Goal: Transaction & Acquisition: Purchase product/service

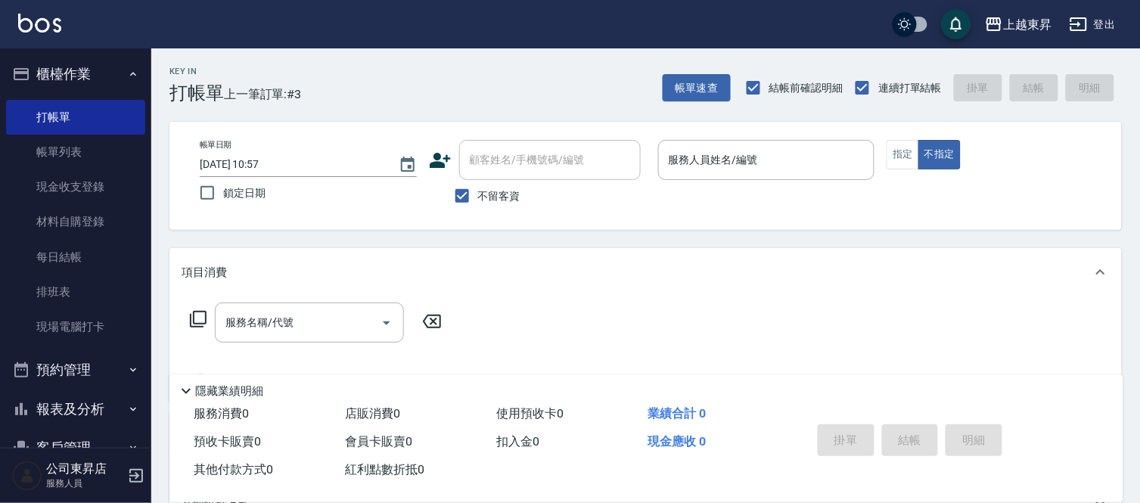
click at [498, 197] on span "不留客資" at bounding box center [499, 196] width 42 height 16
click at [478, 197] on input "不留客資" at bounding box center [462, 196] width 32 height 32
checkbox input "false"
click at [517, 156] on input "顧客姓名/手機號碼/編號" at bounding box center [538, 160] width 145 height 26
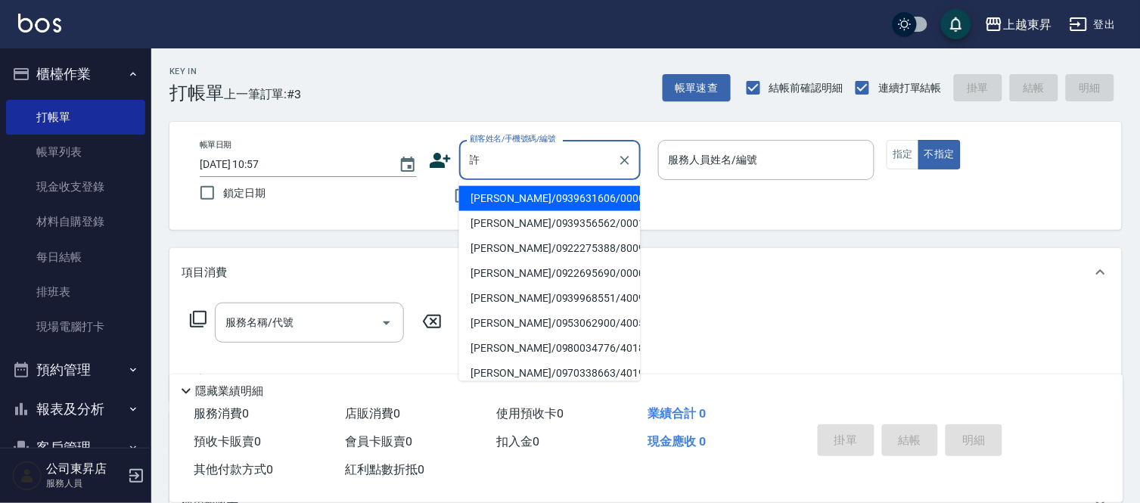
click at [523, 275] on li "[PERSON_NAME]/0922695690/00007" at bounding box center [550, 273] width 182 height 25
type input "[PERSON_NAME]/0922695690/00007"
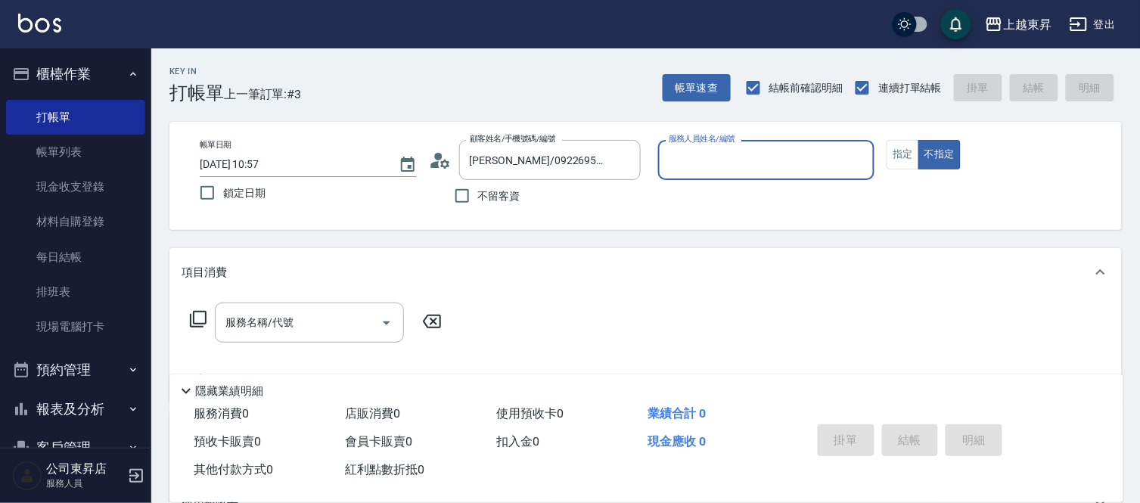
type input "支援-19"
drag, startPoint x: 284, startPoint y: 349, endPoint x: 289, endPoint y: 336, distance: 13.9
click at [284, 349] on div "服務名稱/代號 服務名稱/代號" at bounding box center [316, 346] width 269 height 86
click at [289, 336] on div "服務名稱/代號" at bounding box center [309, 323] width 189 height 40
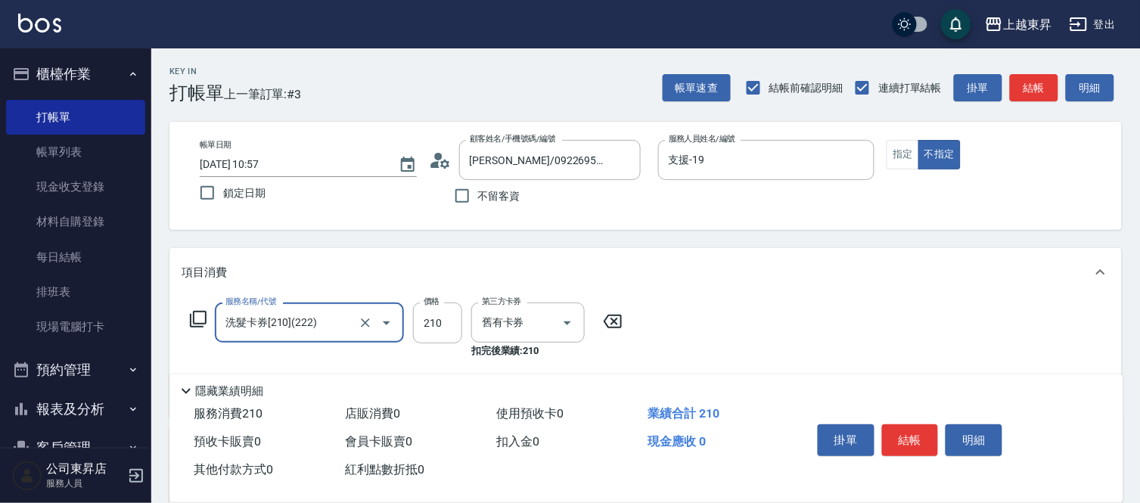
type input "洗髮卡券[210](222)"
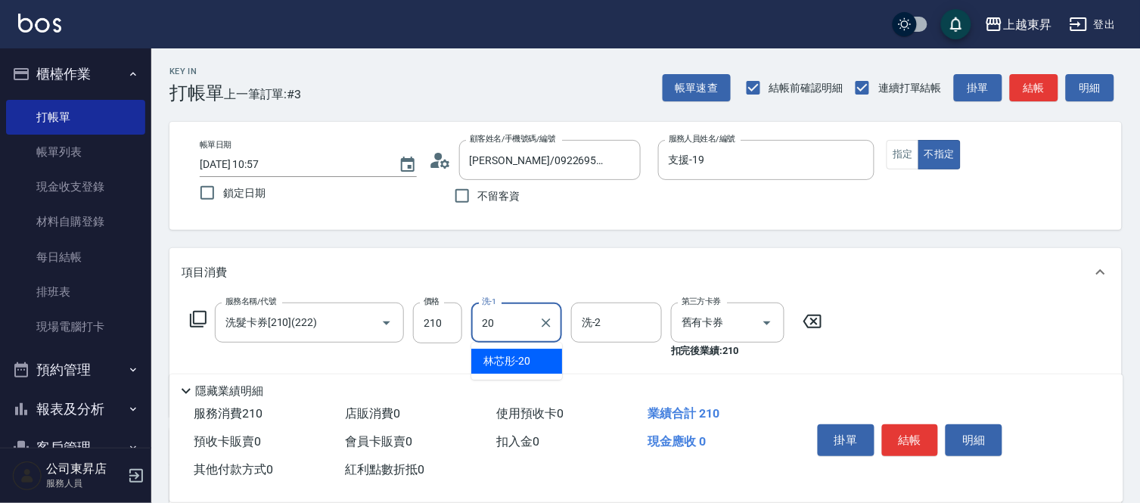
type input "林芯彤-20"
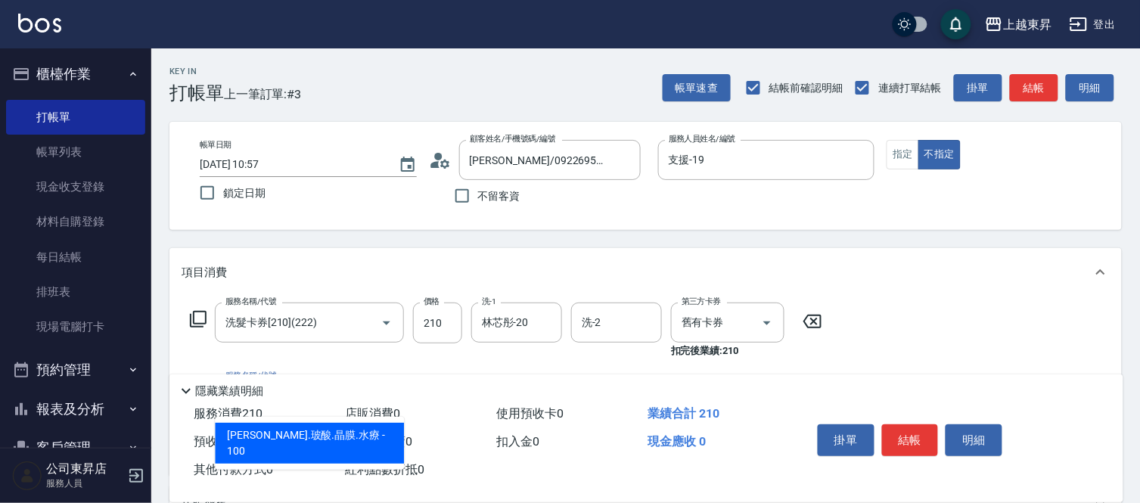
type input "煥彩.玻酸.晶膜.水療(619)"
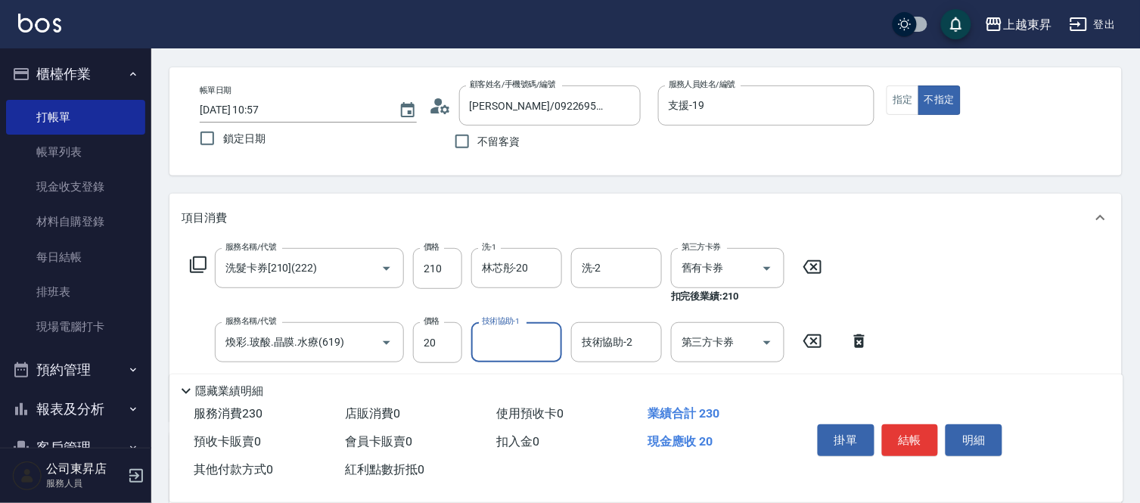
scroll to position [84, 0]
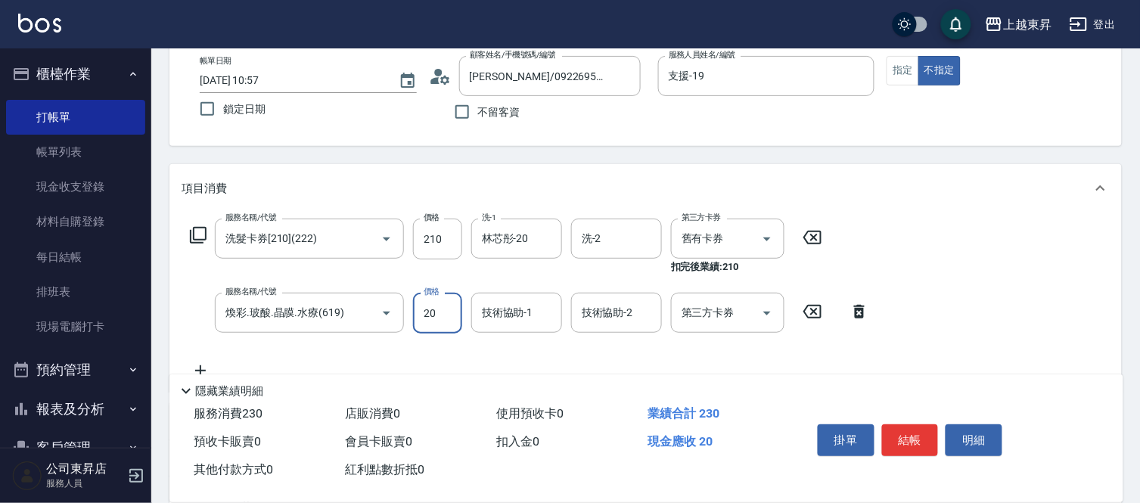
click at [424, 328] on input "20" at bounding box center [437, 313] width 49 height 41
type input "100"
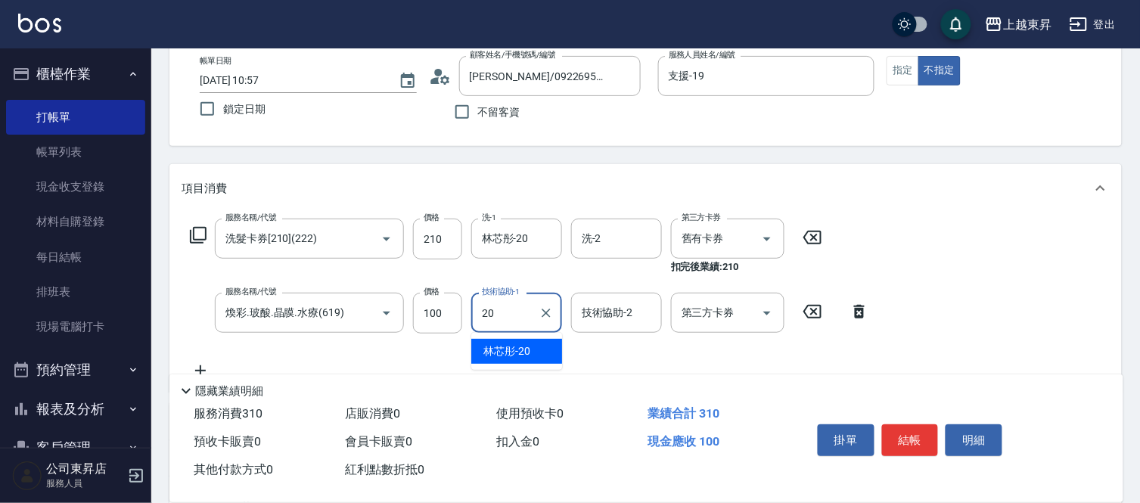
type input "林芯彤-20"
drag, startPoint x: 940, startPoint y: 450, endPoint x: 924, endPoint y: 445, distance: 17.5
click at [939, 450] on div "掛單 結帳 明細" at bounding box center [910, 442] width 197 height 48
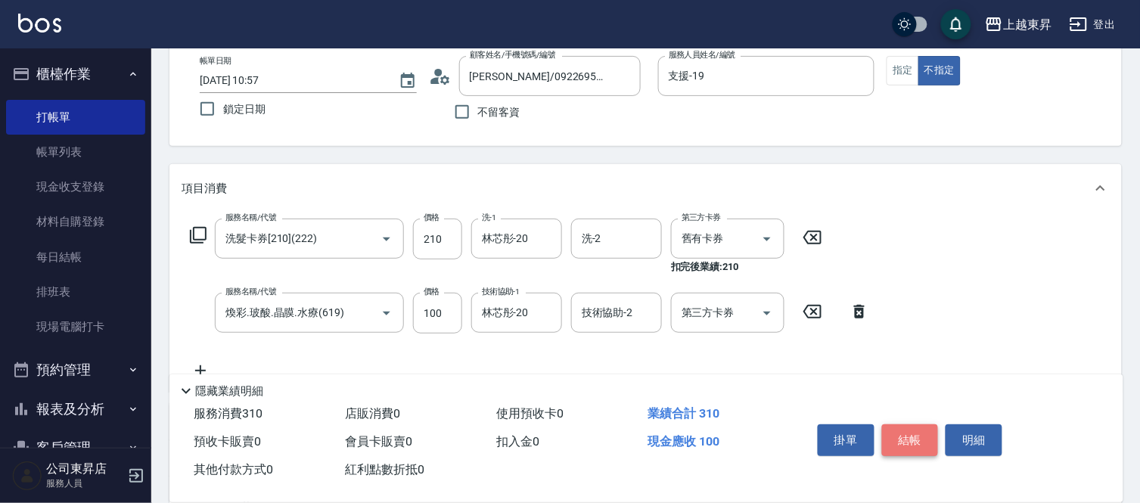
click at [905, 433] on button "結帳" at bounding box center [910, 440] width 57 height 32
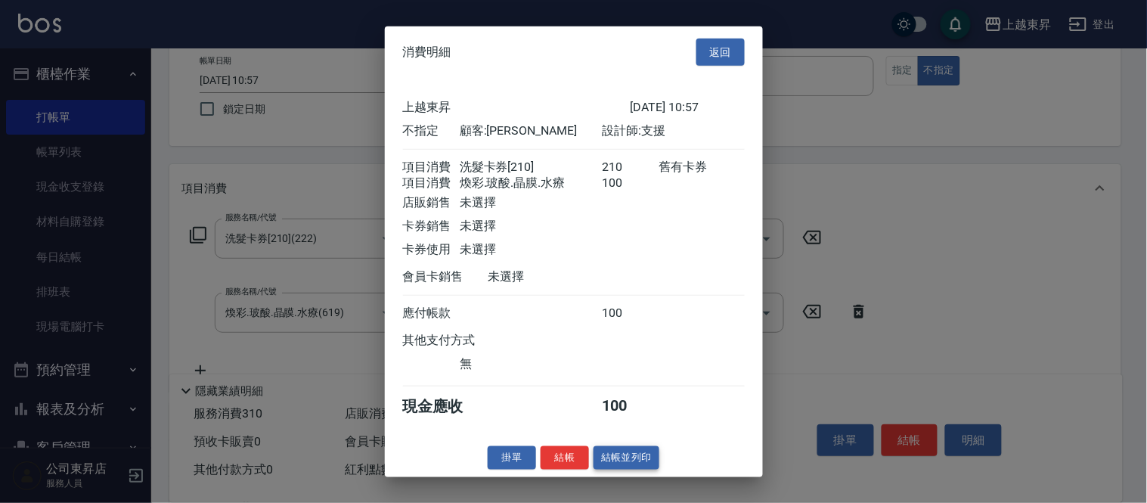
click at [638, 470] on button "結帳並列印" at bounding box center [627, 457] width 66 height 23
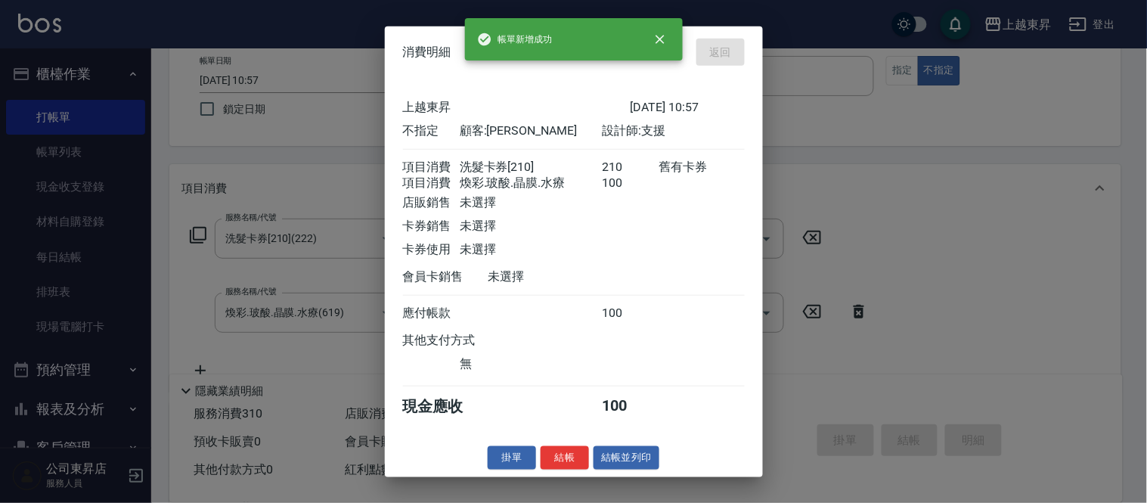
type input "[DATE] 11:43"
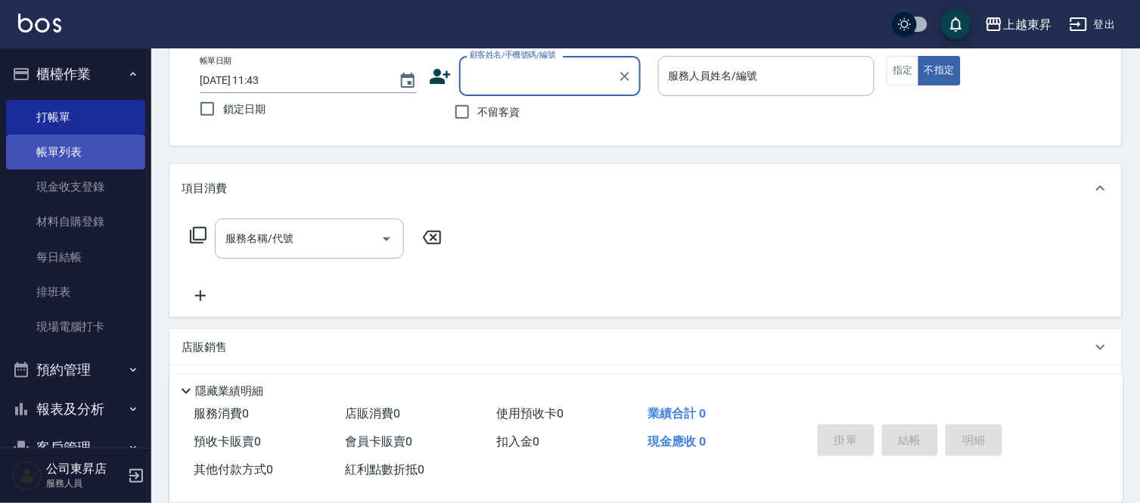
click at [104, 154] on link "帳單列表" at bounding box center [75, 152] width 139 height 35
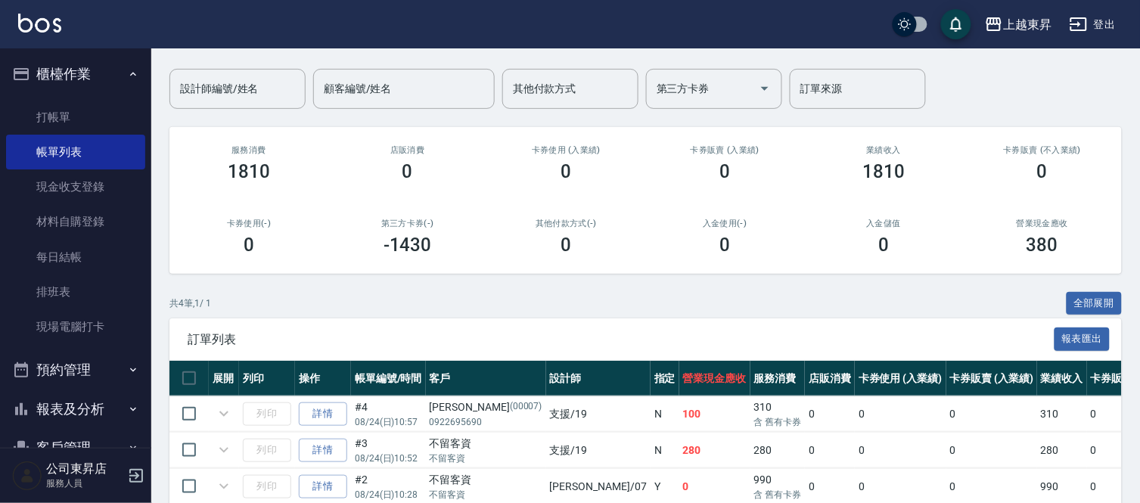
scroll to position [216, 0]
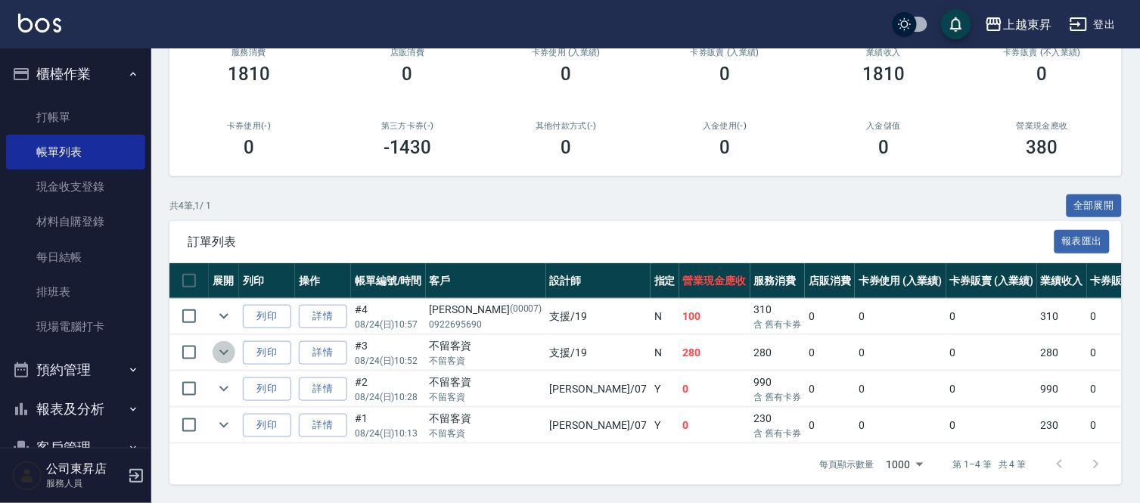
click at [222, 343] on icon "expand row" at bounding box center [224, 352] width 18 height 18
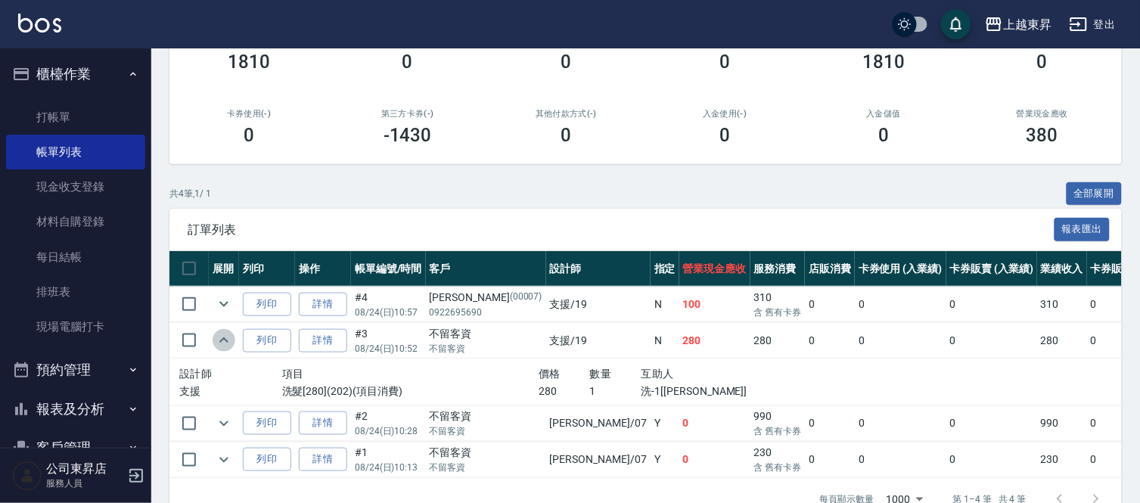
click at [222, 337] on icon "expand row" at bounding box center [224, 340] width 18 height 18
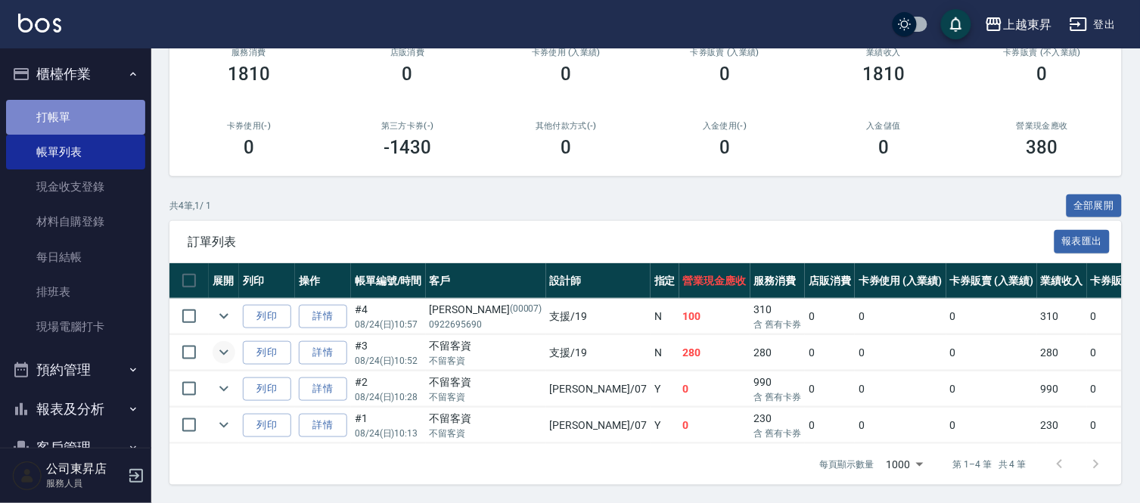
click at [91, 120] on link "打帳單" at bounding box center [75, 117] width 139 height 35
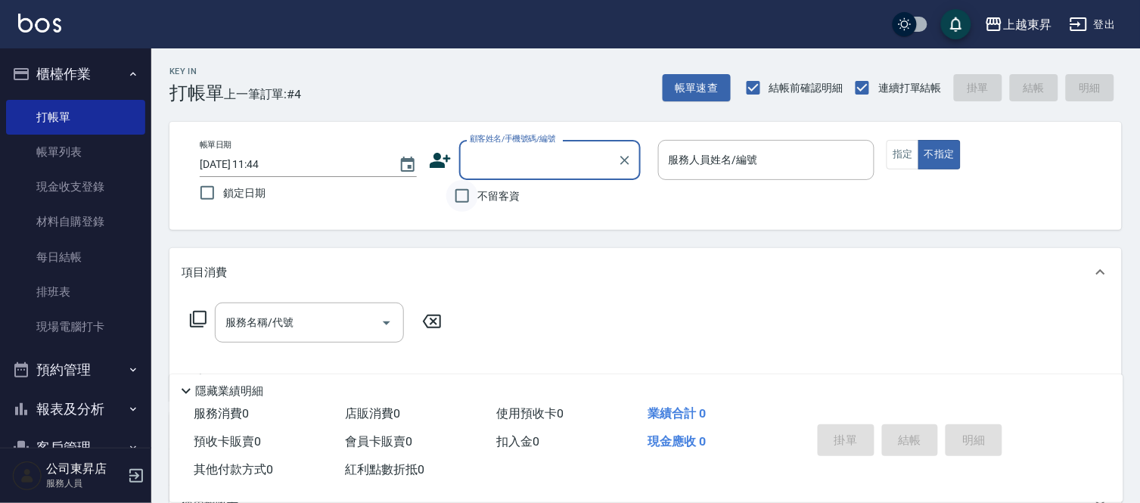
click at [457, 205] on input "不留客資" at bounding box center [462, 196] width 32 height 32
checkbox input "true"
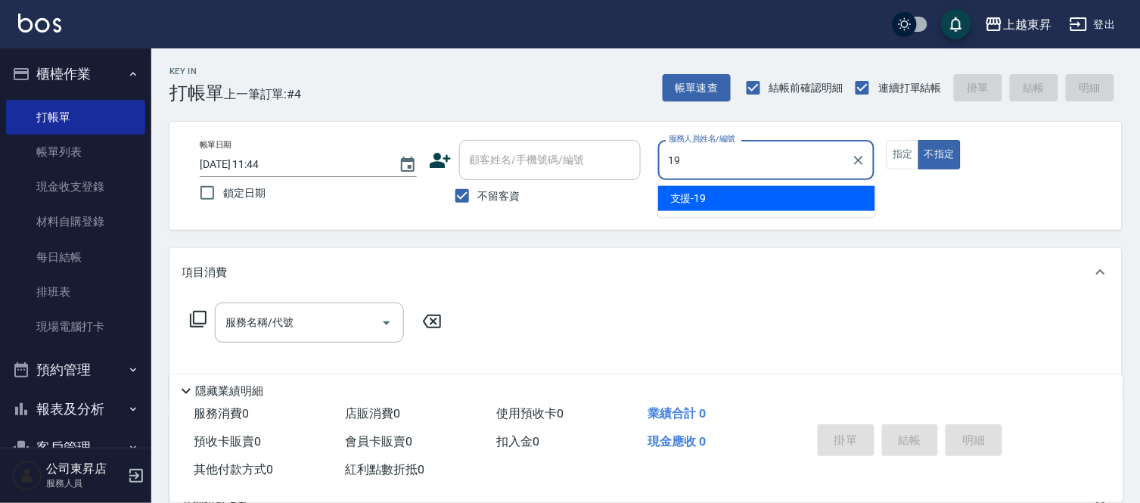
type input "支援-19"
type button "false"
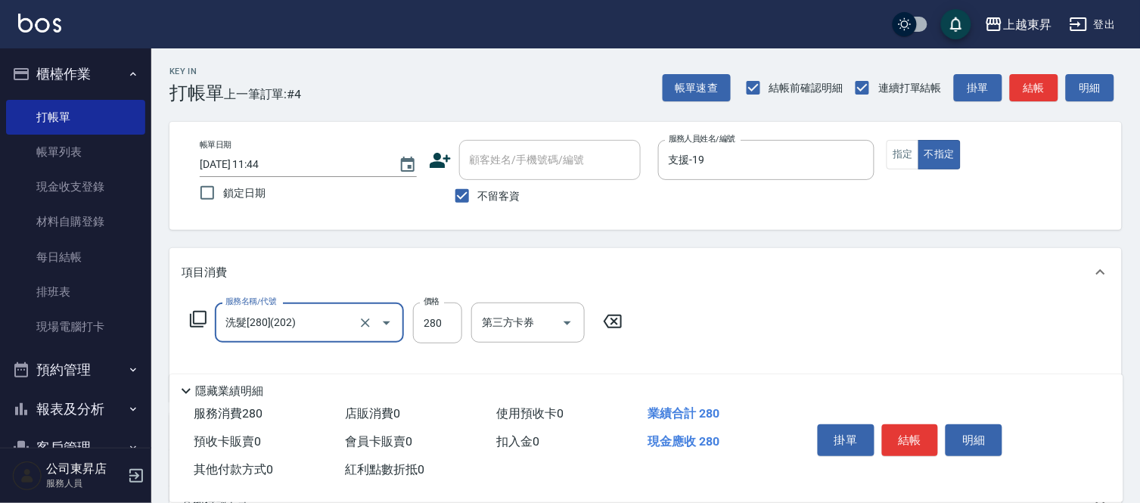
type input "洗髮[280](202)"
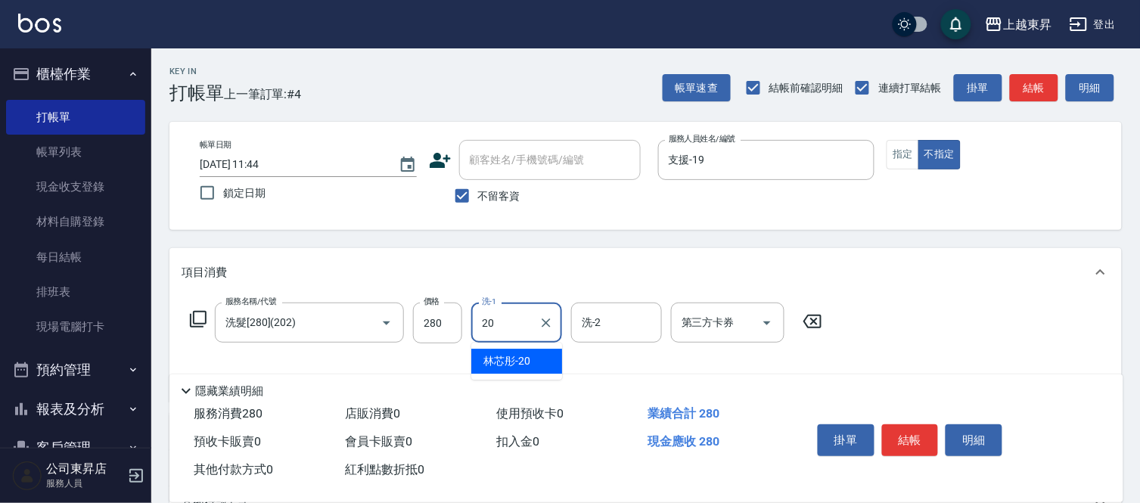
type input "林芯彤-20"
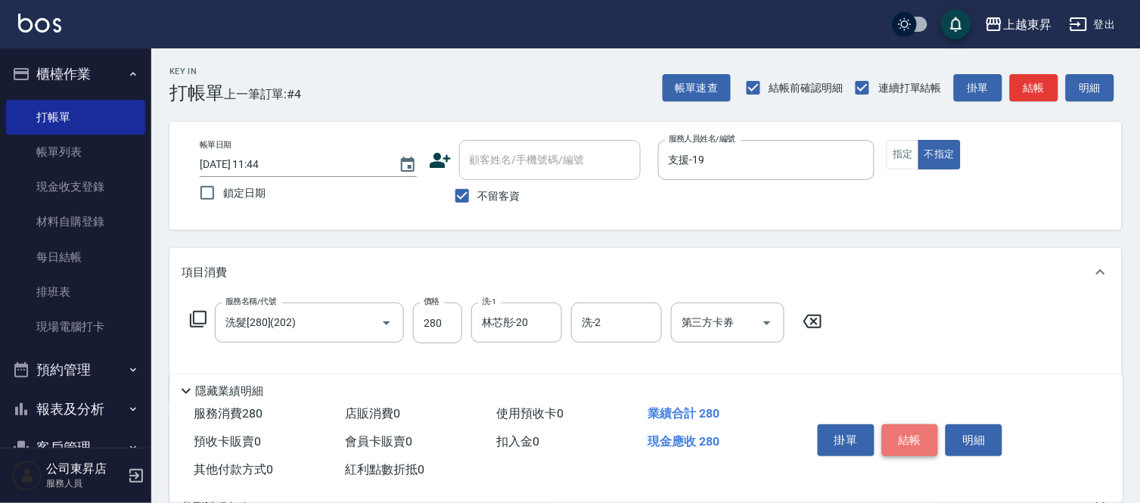
click at [920, 436] on button "結帳" at bounding box center [910, 440] width 57 height 32
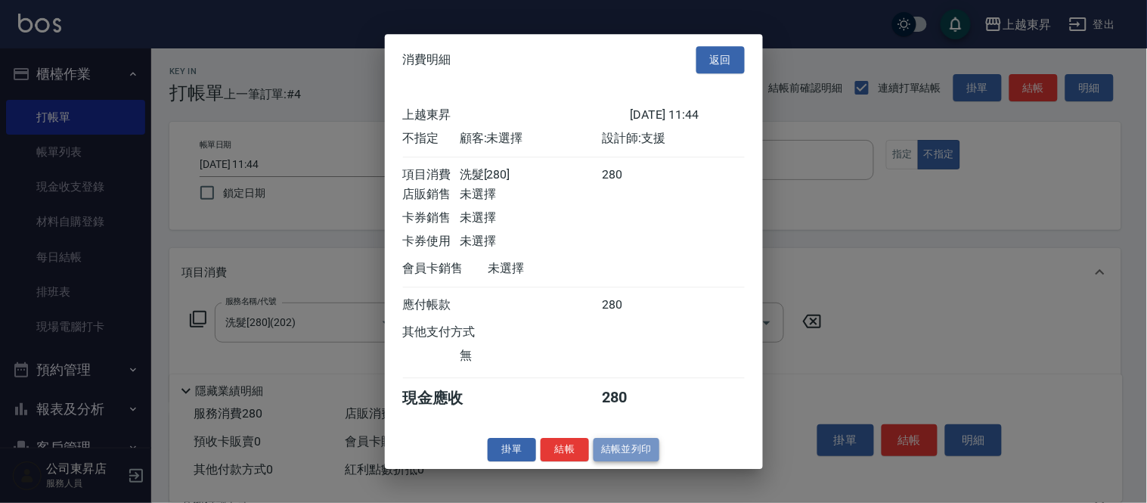
click at [657, 458] on button "結帳並列印" at bounding box center [627, 449] width 66 height 23
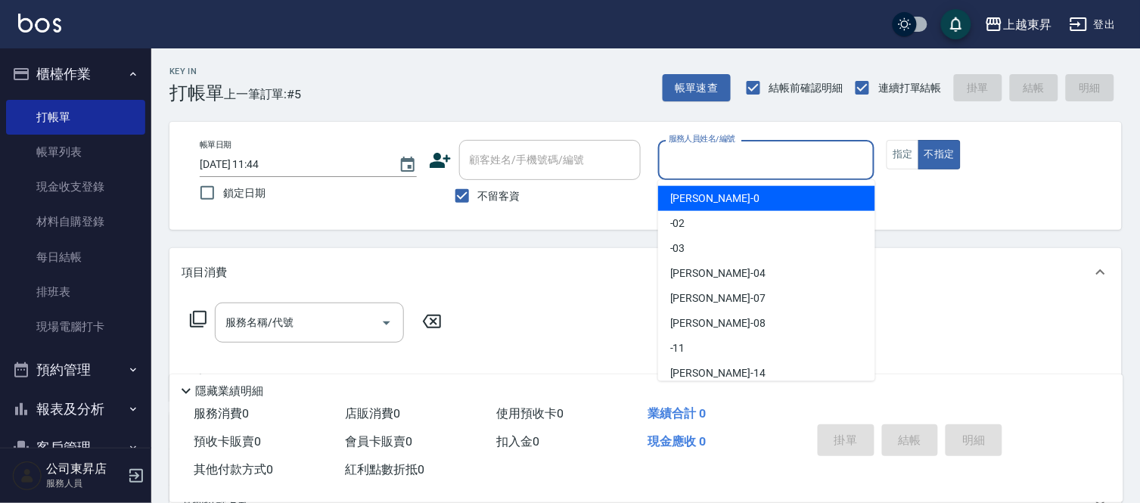
click at [837, 160] on input "服務人員姓名/編號" at bounding box center [766, 160] width 203 height 26
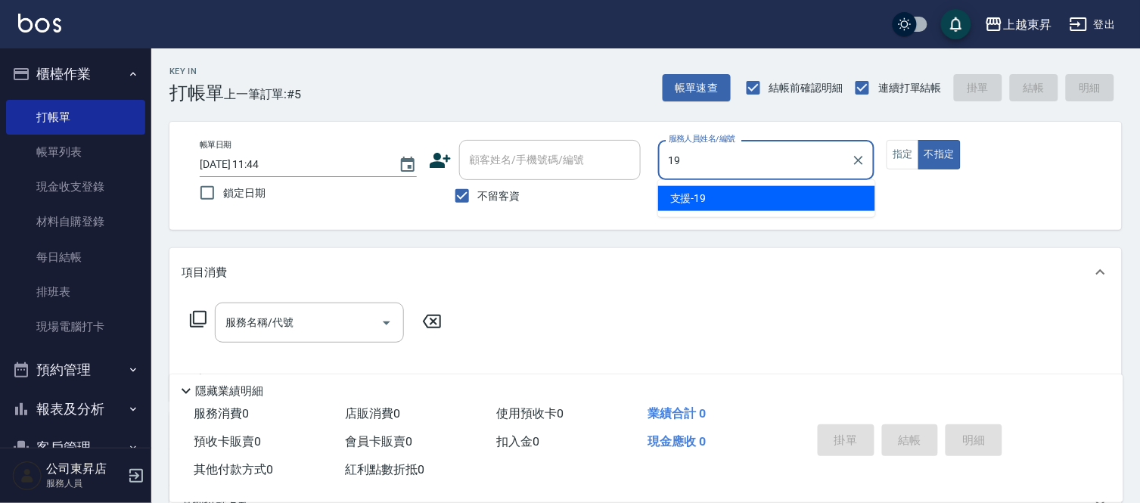
type input "支援-19"
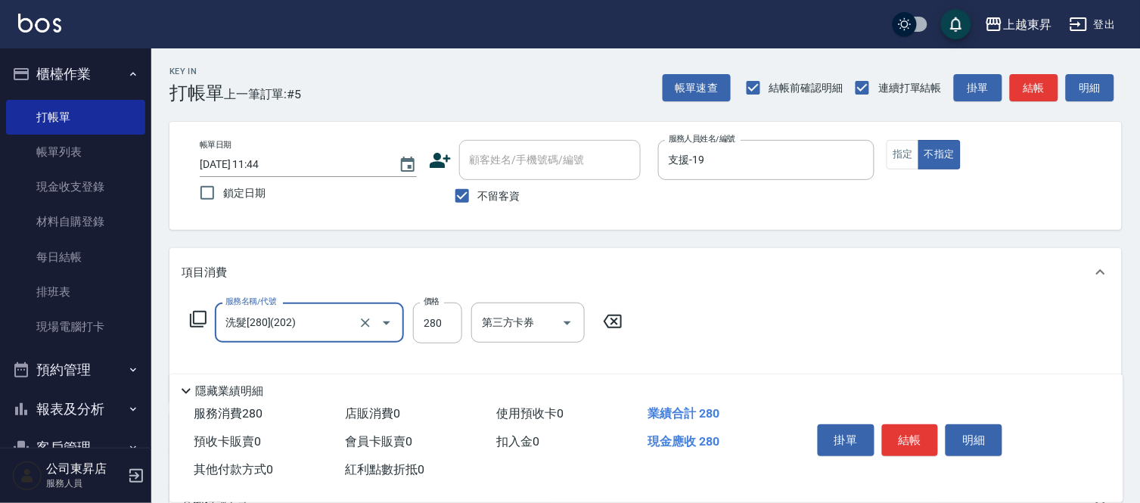
type input "洗髮[280](202)"
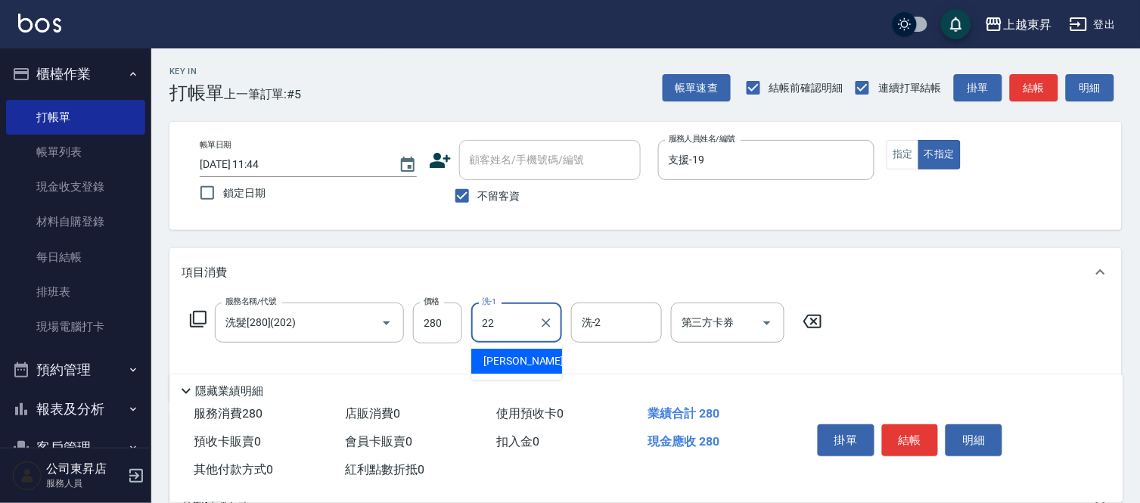
type input "[PERSON_NAME]-22"
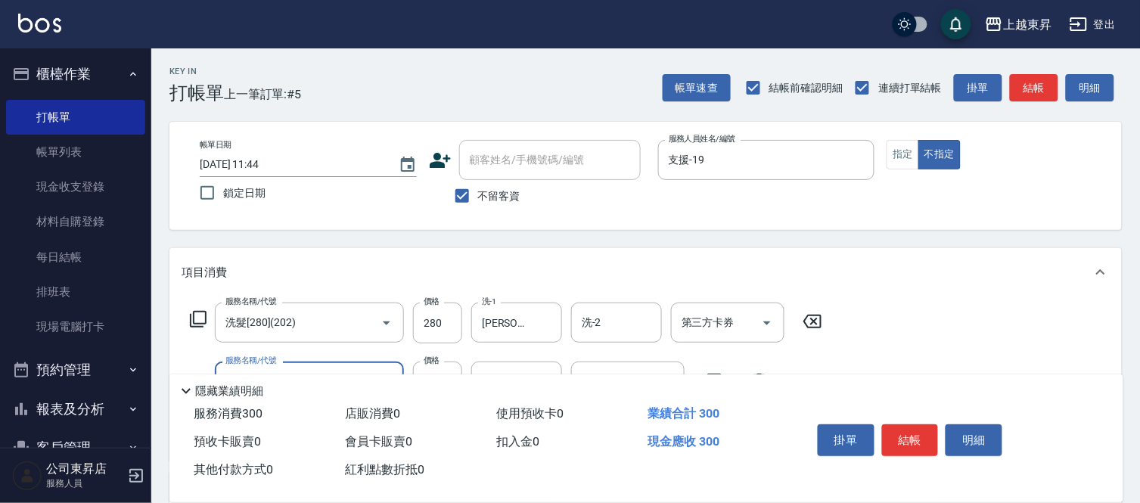
type input "潤絲(801)"
type input "30"
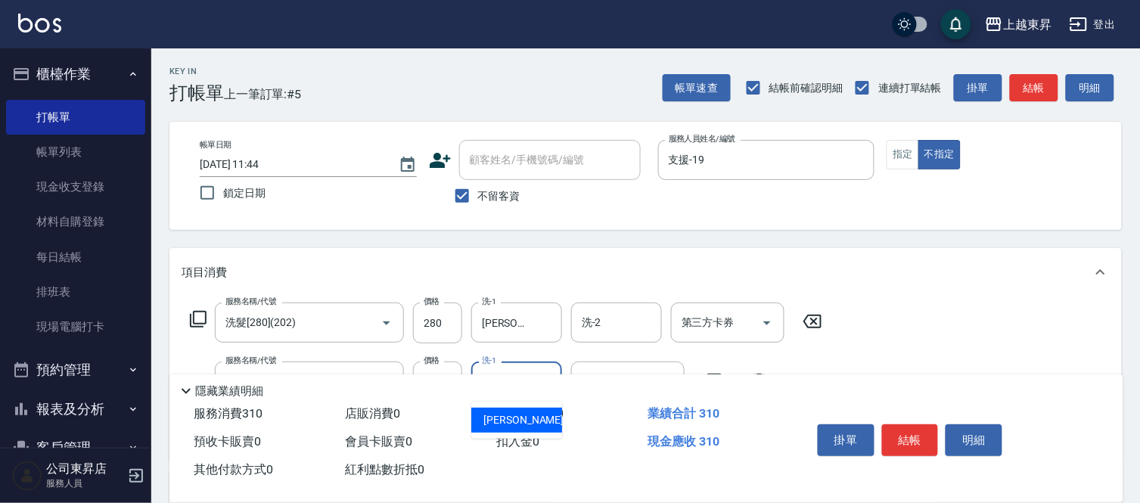
type input "[PERSON_NAME]-22"
click at [902, 429] on button "結帳" at bounding box center [910, 440] width 57 height 32
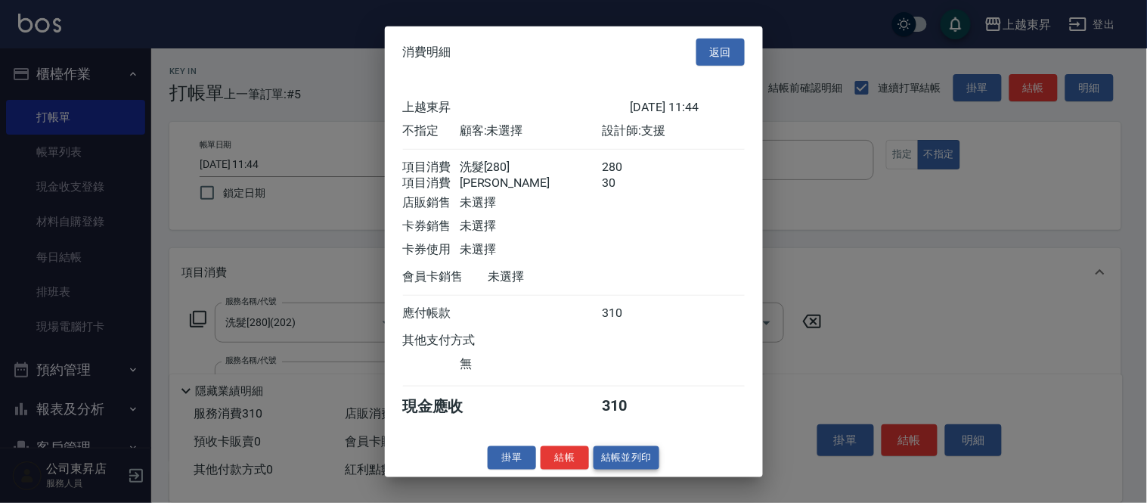
click at [640, 467] on button "結帳並列印" at bounding box center [627, 457] width 66 height 23
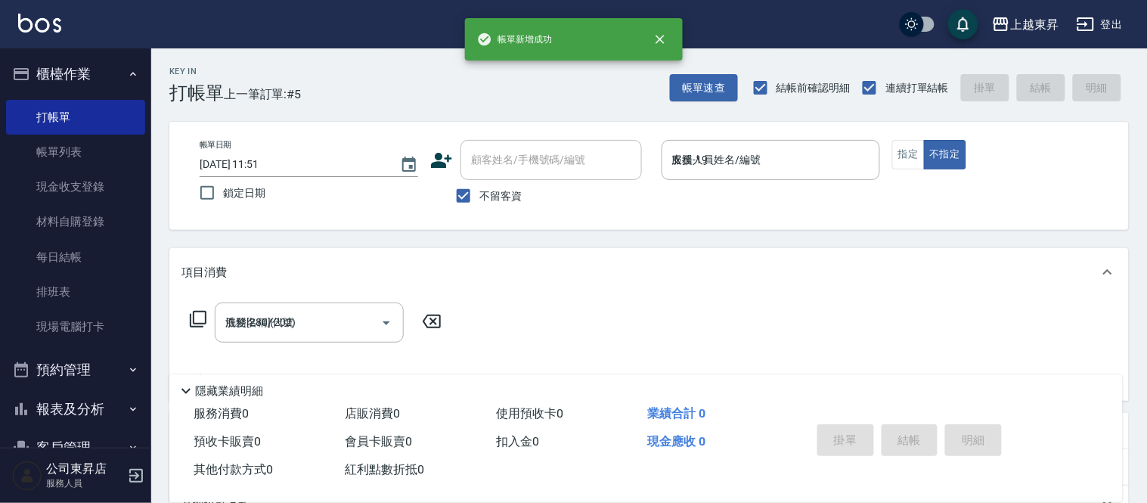
type input "[DATE] 11:51"
